Goal: Information Seeking & Learning: Learn about a topic

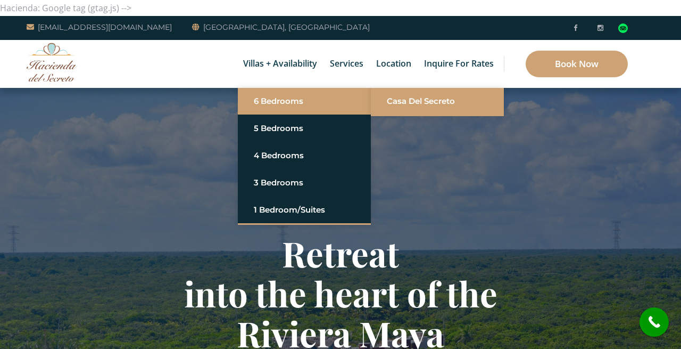
click at [405, 98] on link "Casa del Secreto" at bounding box center [437, 101] width 101 height 19
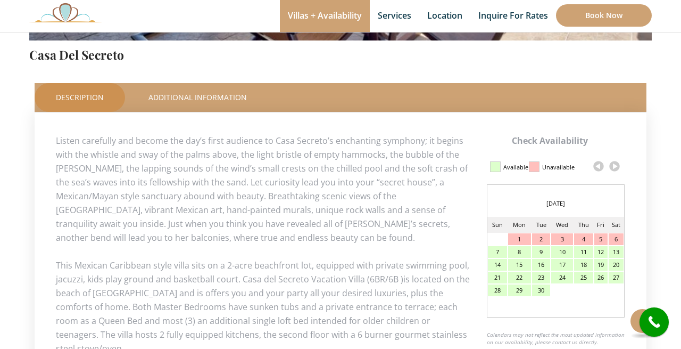
scroll to position [461, 0]
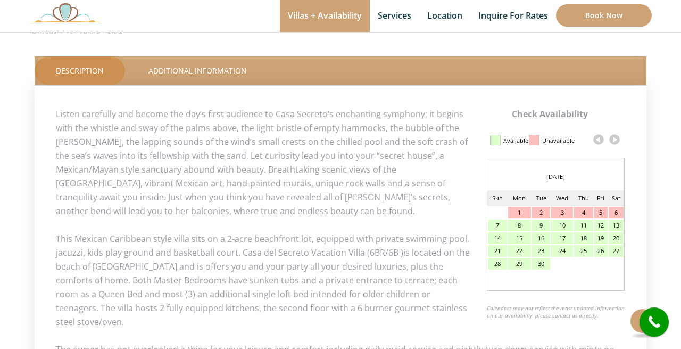
click at [617, 139] on link at bounding box center [615, 139] width 16 height 16
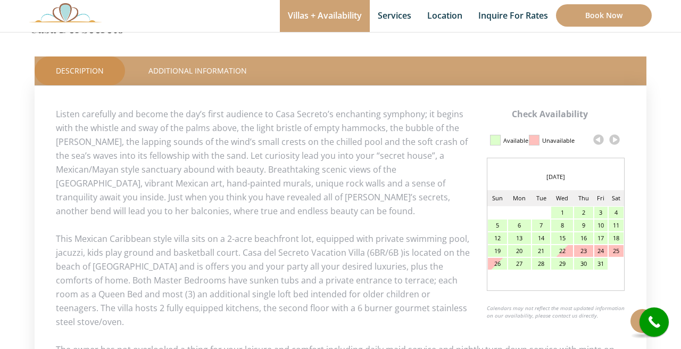
click at [617, 139] on link at bounding box center [615, 139] width 16 height 16
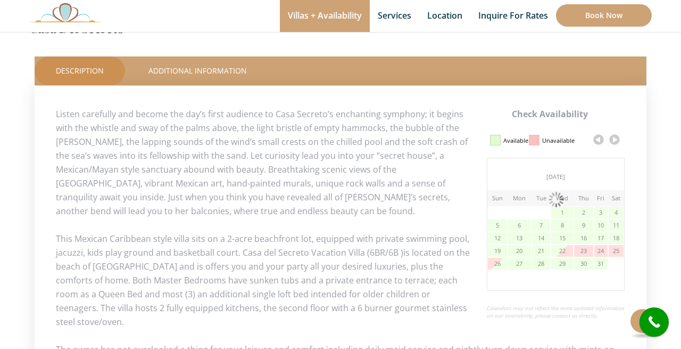
click at [617, 139] on link at bounding box center [615, 139] width 16 height 16
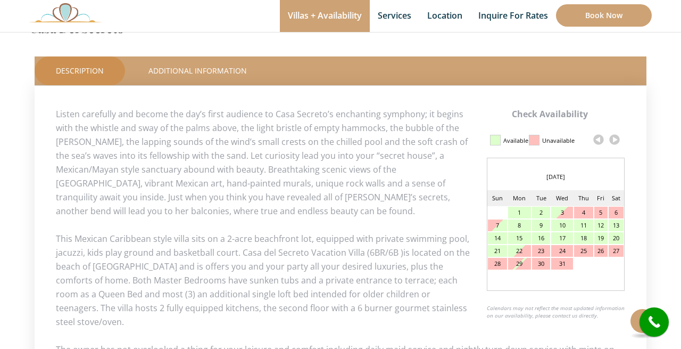
click at [617, 139] on link at bounding box center [615, 139] width 16 height 16
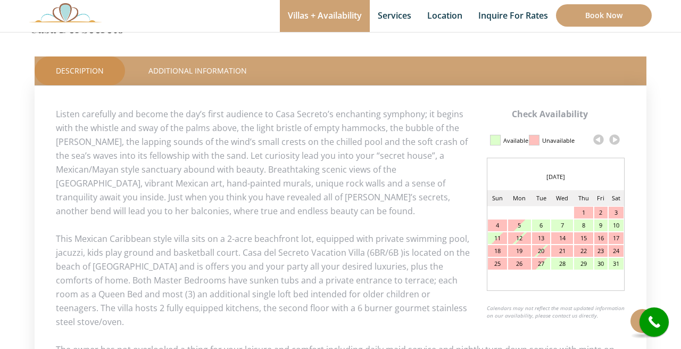
click at [617, 139] on link at bounding box center [615, 139] width 16 height 16
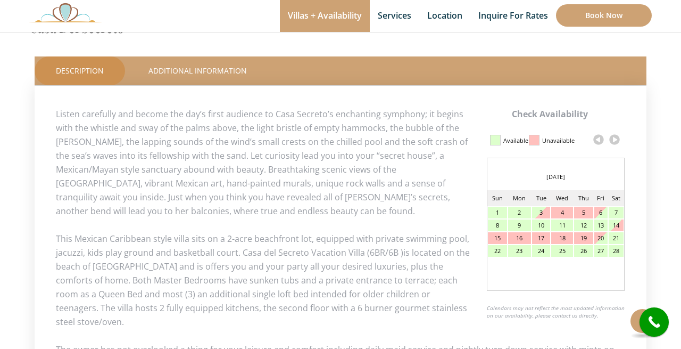
click at [617, 139] on link at bounding box center [615, 139] width 16 height 16
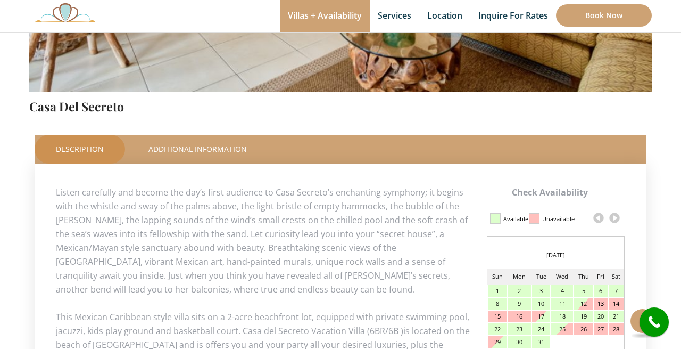
scroll to position [353, 0]
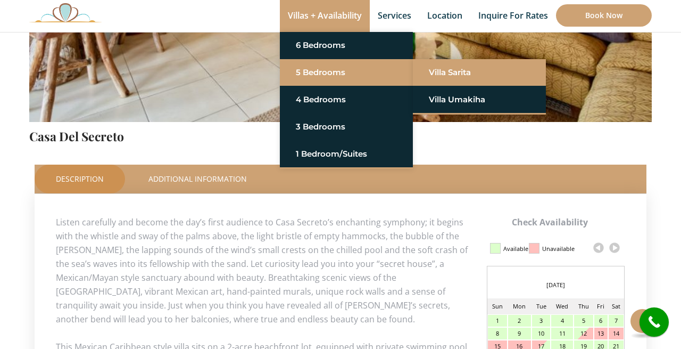
click at [438, 71] on link "Villa Sarita" at bounding box center [479, 72] width 101 height 19
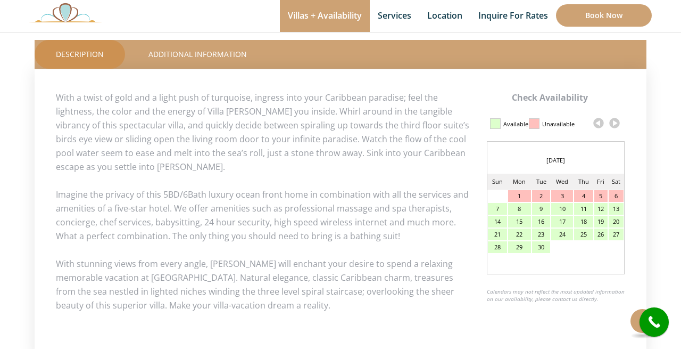
scroll to position [478, 0]
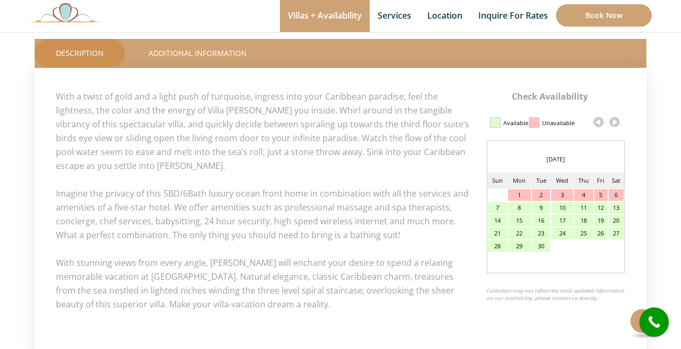
click at [614, 121] on link at bounding box center [615, 122] width 16 height 16
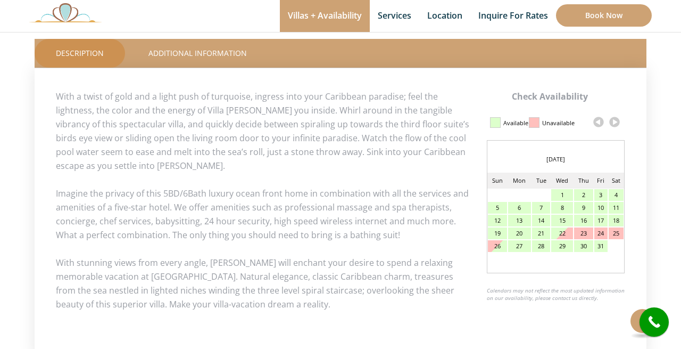
click at [614, 121] on link at bounding box center [615, 122] width 16 height 16
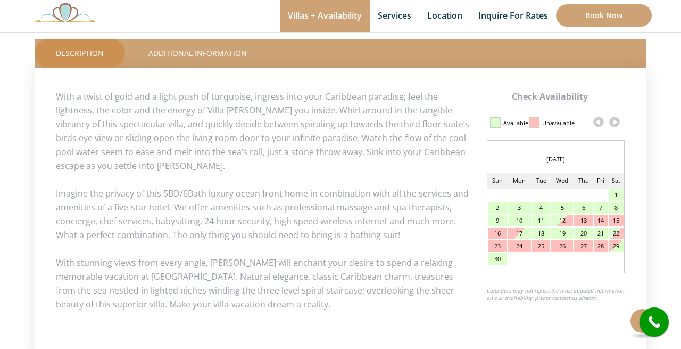
click at [614, 121] on link at bounding box center [615, 122] width 16 height 16
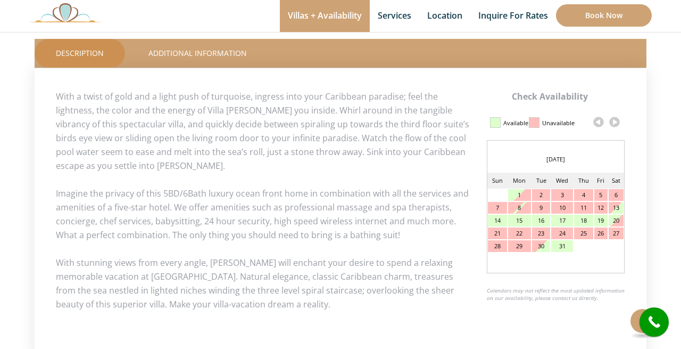
click at [614, 121] on link at bounding box center [615, 122] width 16 height 16
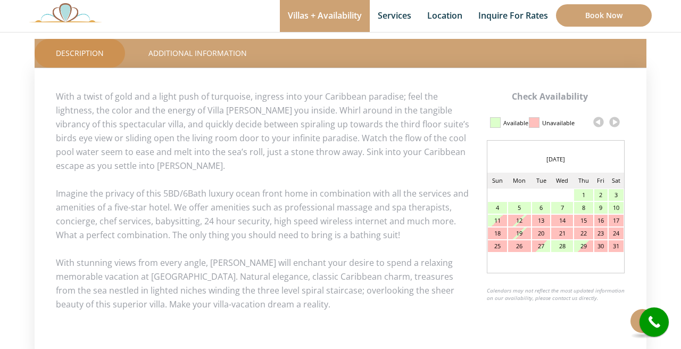
click at [614, 121] on link at bounding box center [615, 122] width 16 height 16
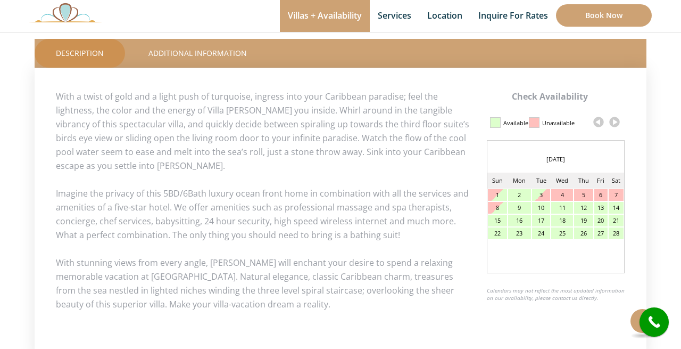
click at [614, 121] on link at bounding box center [615, 122] width 16 height 16
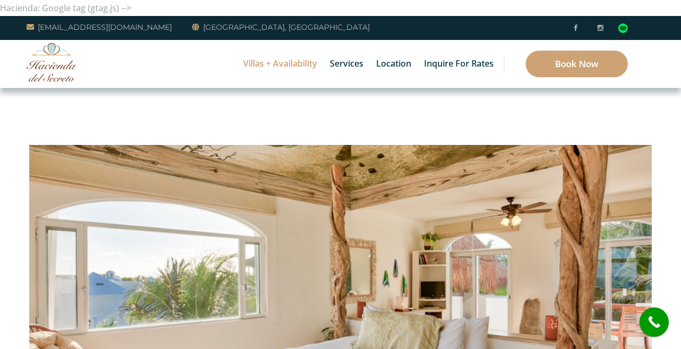
scroll to position [0, 0]
click at [596, 177] on img at bounding box center [340, 269] width 623 height 415
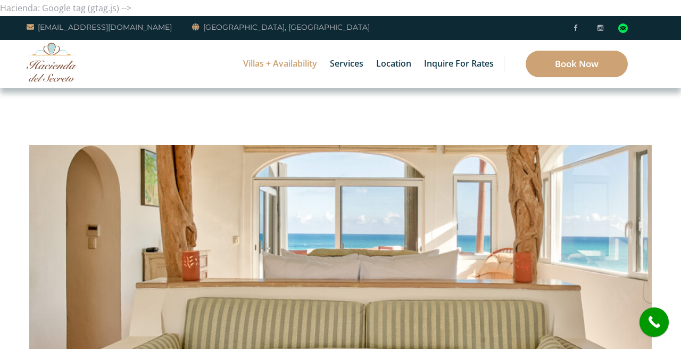
click at [384, 203] on img at bounding box center [340, 269] width 623 height 415
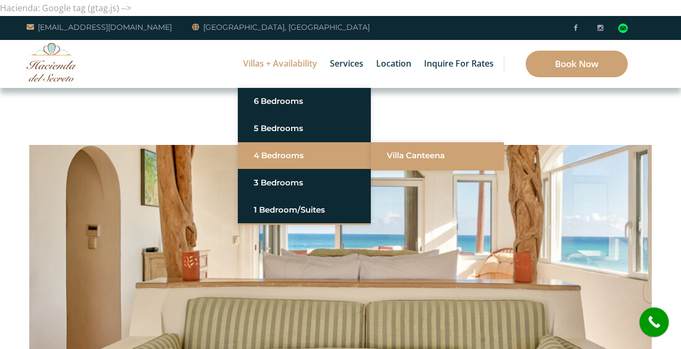
click at [387, 154] on link "Villa Canteena" at bounding box center [437, 155] width 101 height 19
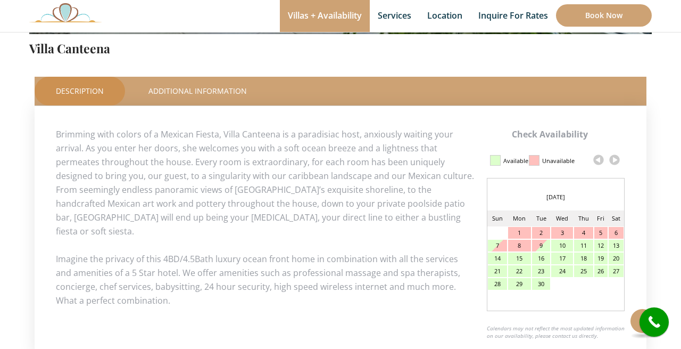
scroll to position [445, 0]
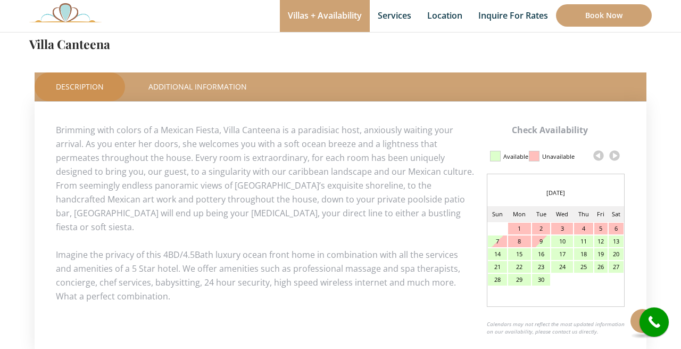
click at [614, 156] on link at bounding box center [615, 155] width 16 height 16
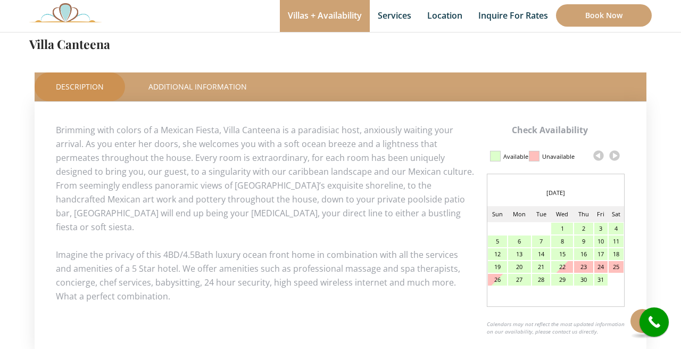
click at [614, 156] on link at bounding box center [615, 155] width 16 height 16
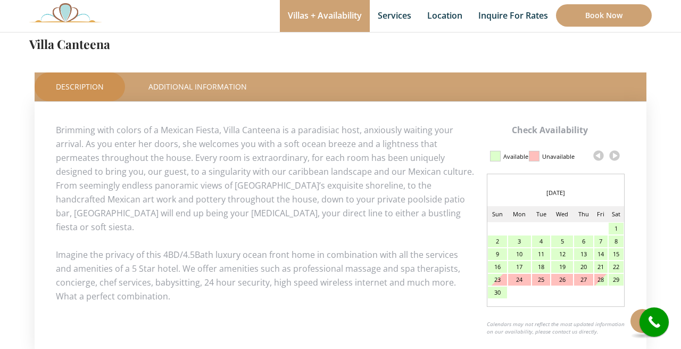
click at [614, 156] on link at bounding box center [615, 155] width 16 height 16
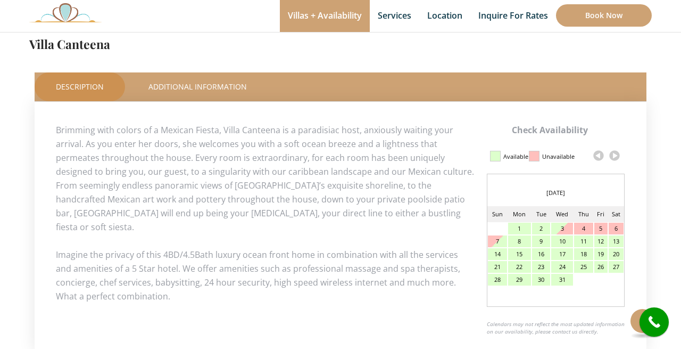
click at [614, 156] on link at bounding box center [615, 155] width 16 height 16
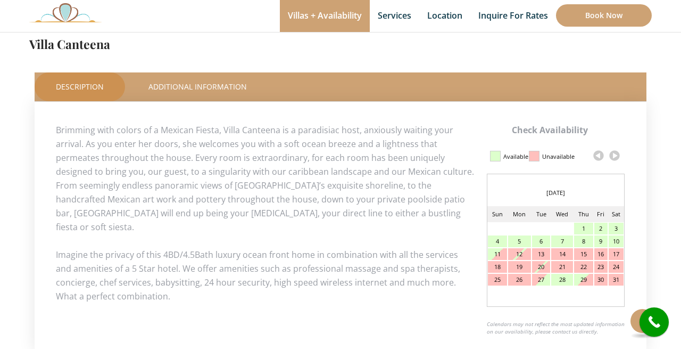
click at [614, 156] on link at bounding box center [615, 155] width 16 height 16
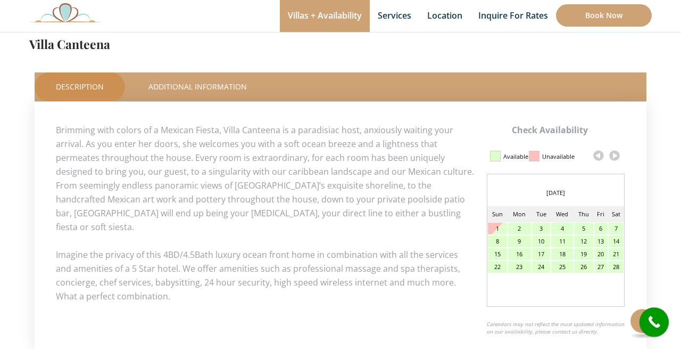
click at [614, 156] on link at bounding box center [615, 155] width 16 height 16
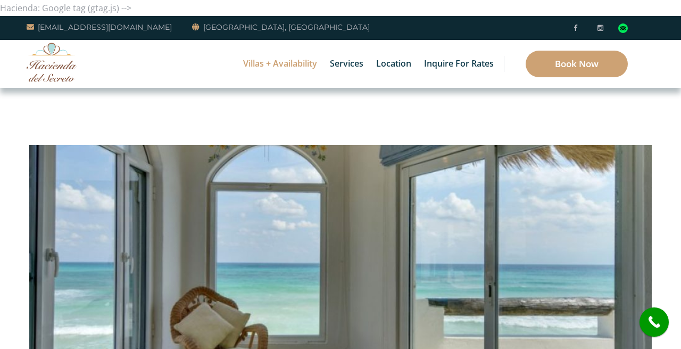
scroll to position [0, 0]
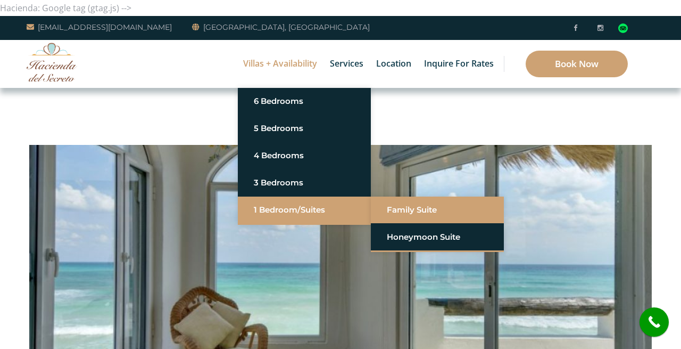
click at [393, 211] on link "Family Suite" at bounding box center [437, 209] width 101 height 19
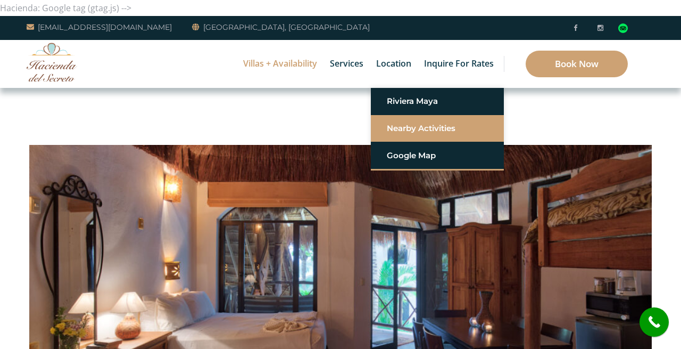
click at [412, 124] on link "Nearby Activities" at bounding box center [437, 128] width 101 height 19
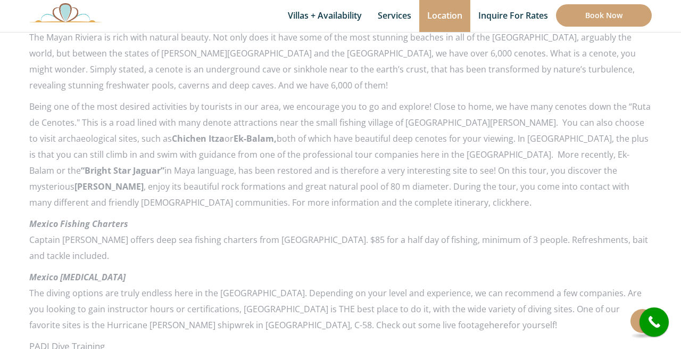
scroll to position [1155, 0]
click at [510, 197] on link "here." at bounding box center [521, 203] width 22 height 12
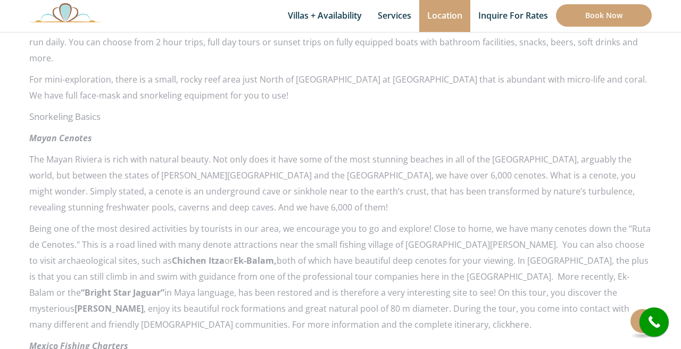
scroll to position [1035, 0]
